Goal: Communication & Community: Answer question/provide support

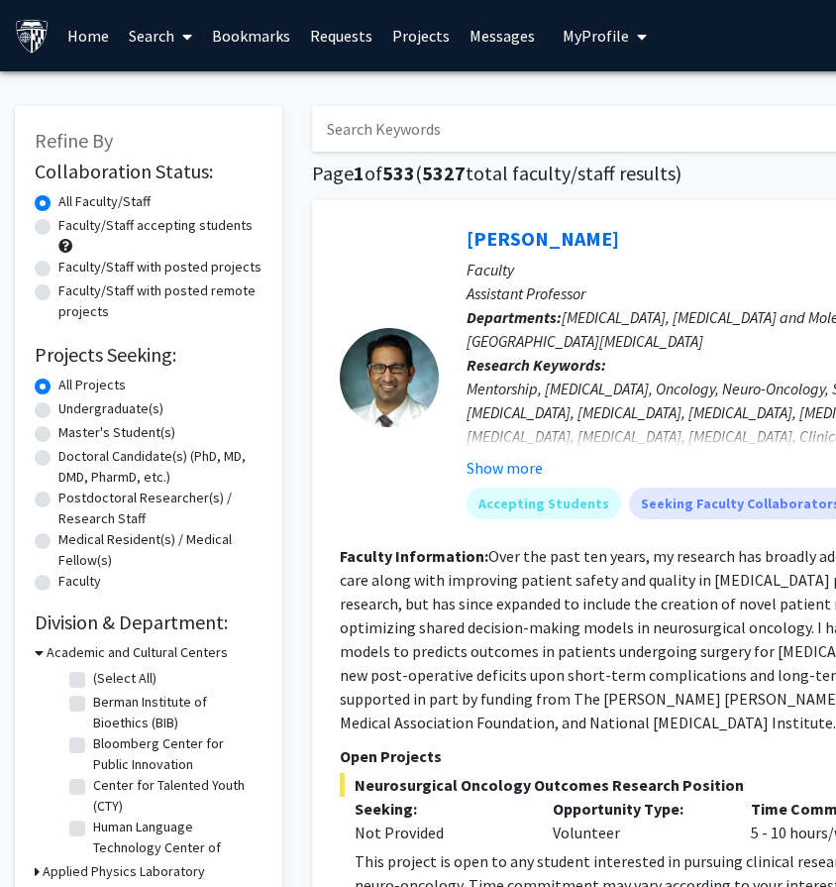
click at [633, 46] on span "My profile dropdown to access profile and logout" at bounding box center [638, 36] width 18 height 69
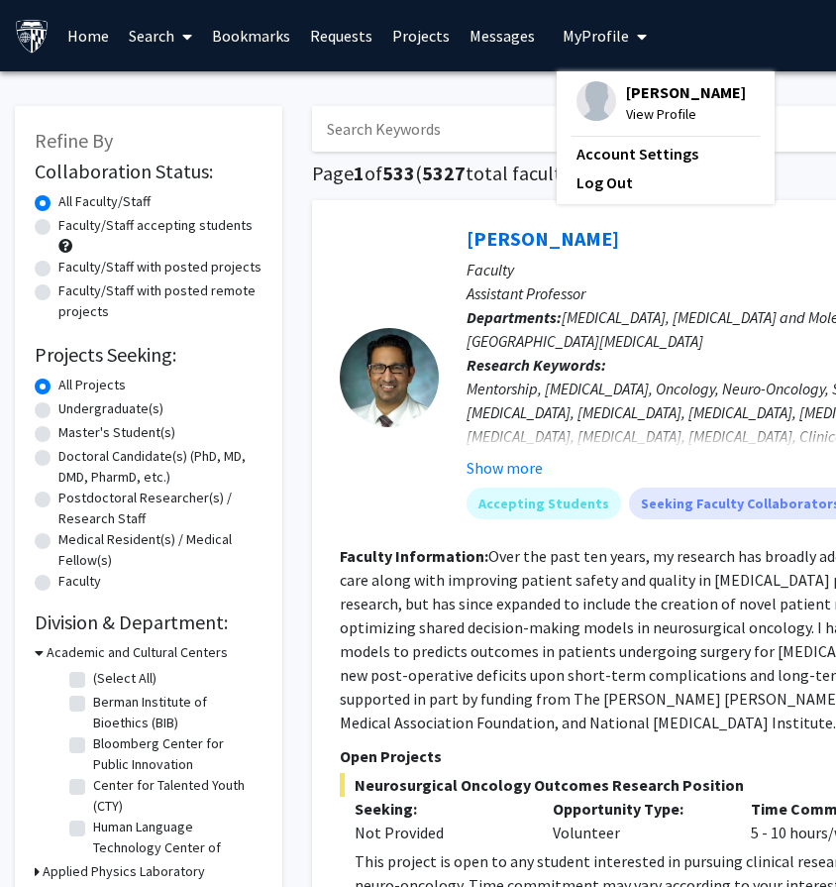
click at [479, 44] on link "Messages" at bounding box center [502, 35] width 85 height 69
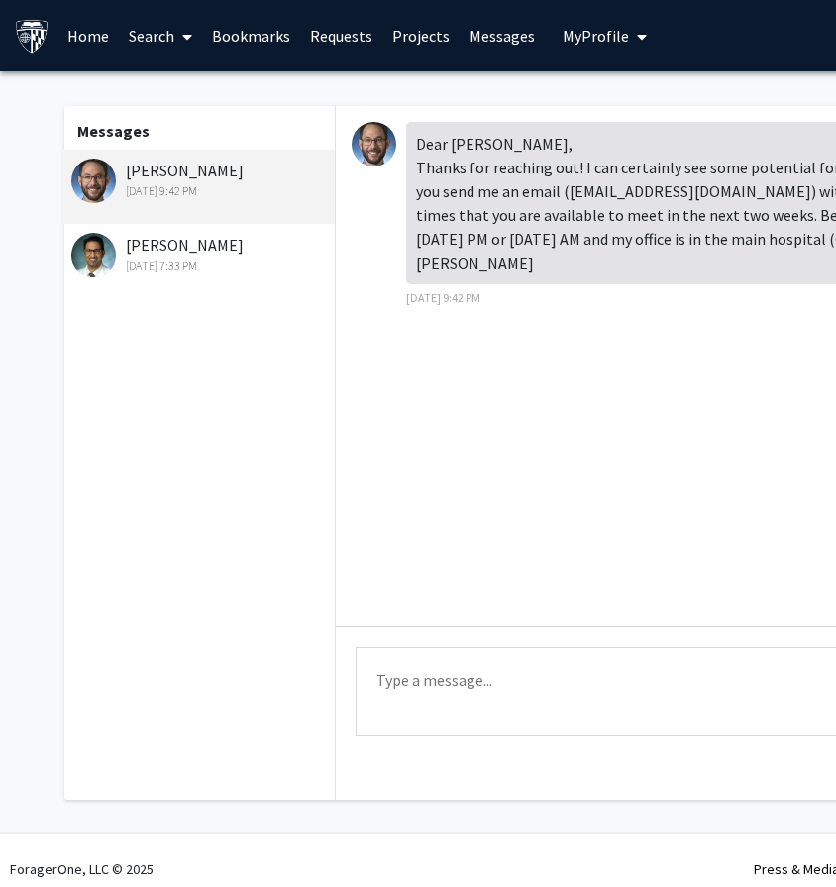
click at [350, 34] on link "Requests" at bounding box center [341, 35] width 82 height 69
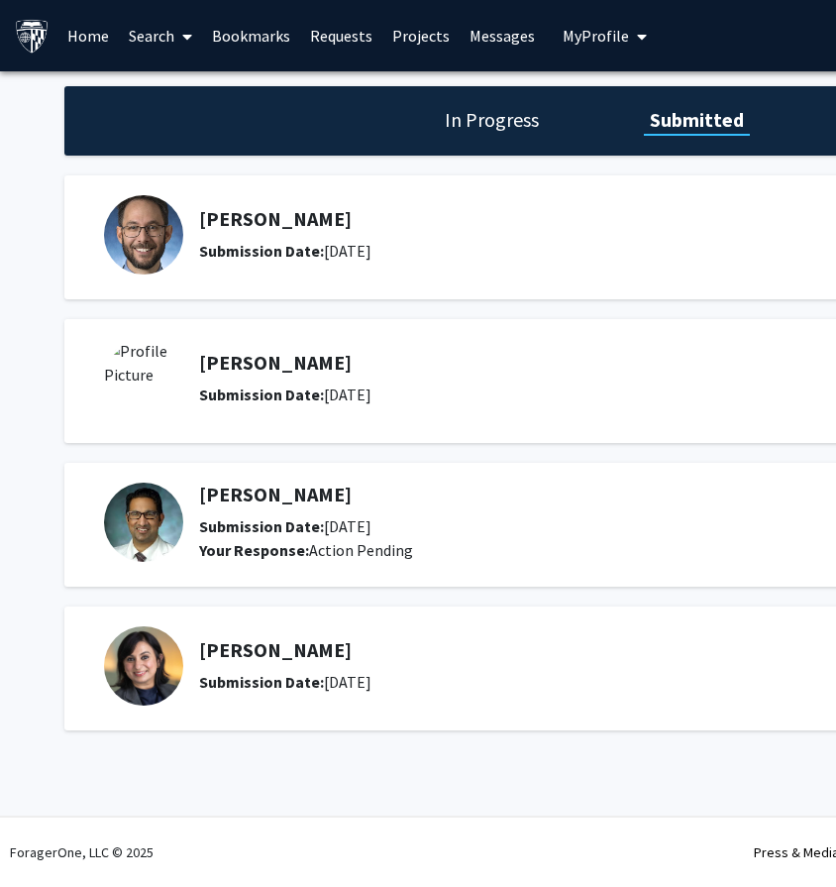
click at [497, 139] on div "In Progress Submitted" at bounding box center [594, 120] width 1060 height 69
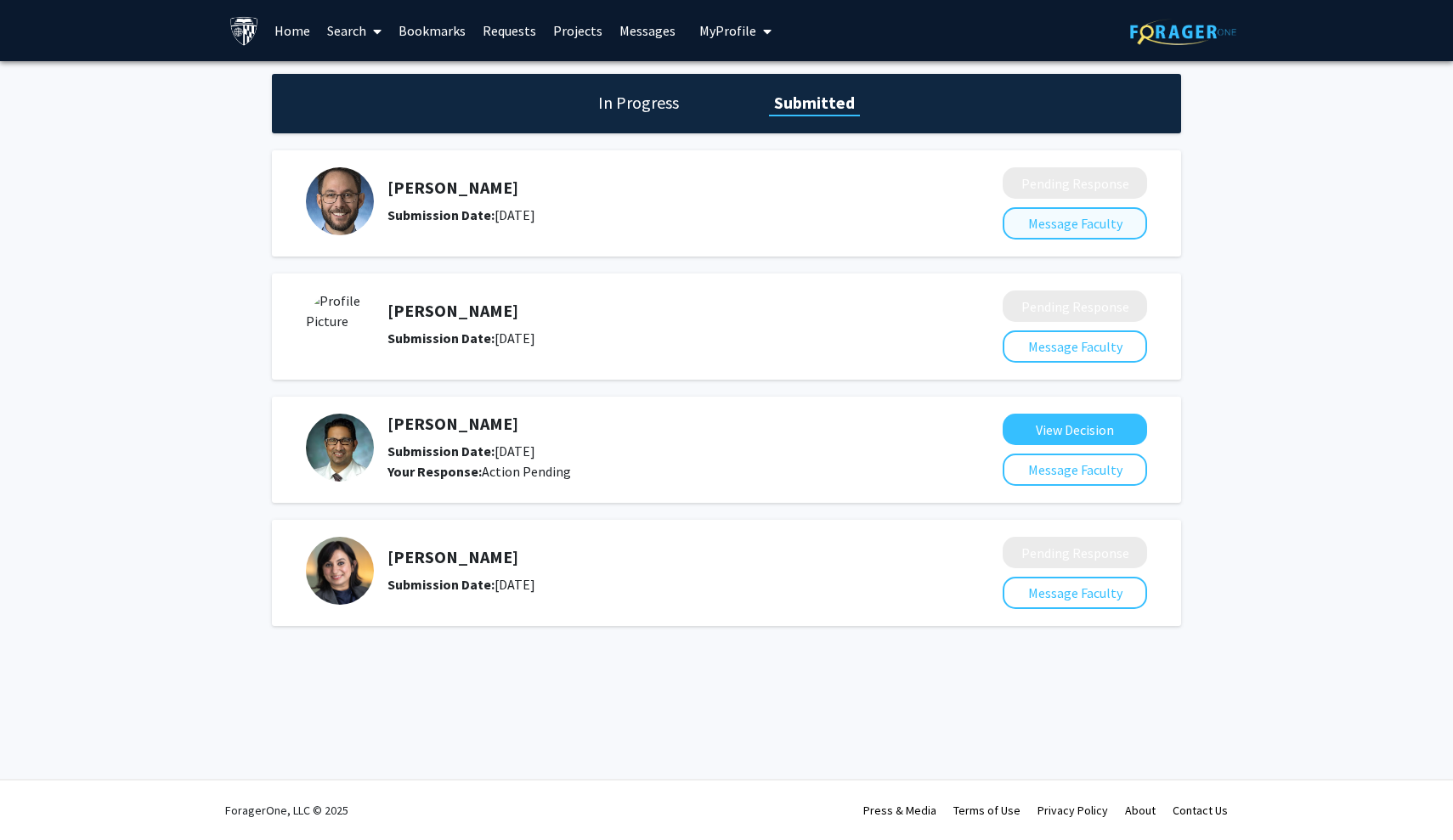
click at [716, 233] on button "Message Faculty" at bounding box center [1074, 224] width 144 height 33
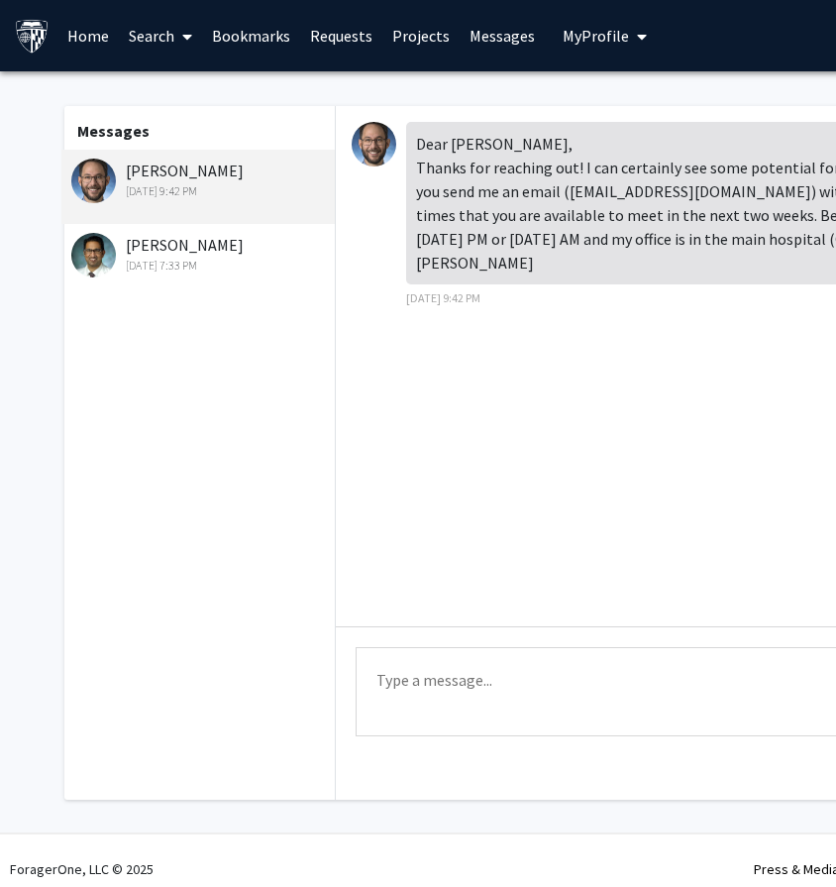
click at [679, 410] on div "Dear [PERSON_NAME], Thanks for reaching out! I can certainly see some potential…" at bounding box center [730, 366] width 789 height 520
